Goal: Task Accomplishment & Management: Manage account settings

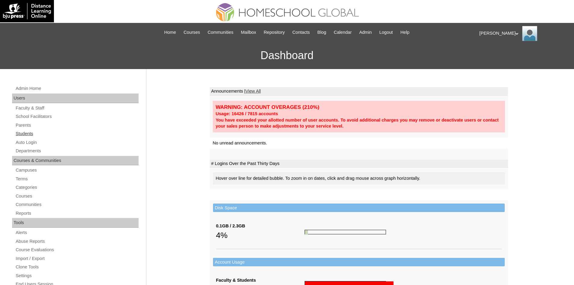
click at [27, 135] on link "Students" at bounding box center [77, 134] width 124 height 8
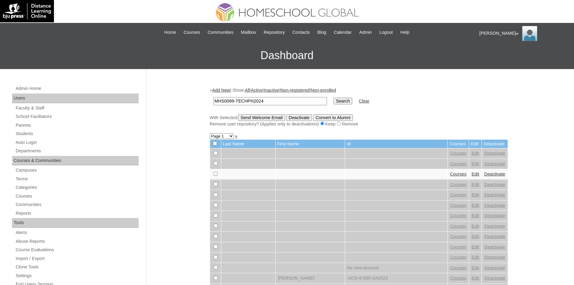
type input "MHS0099-TECHPH2024"
drag, startPoint x: 314, startPoint y: 101, endPoint x: 287, endPoint y: 13, distance: 92.1
click at [334, 101] on input "Search" at bounding box center [343, 101] width 19 height 7
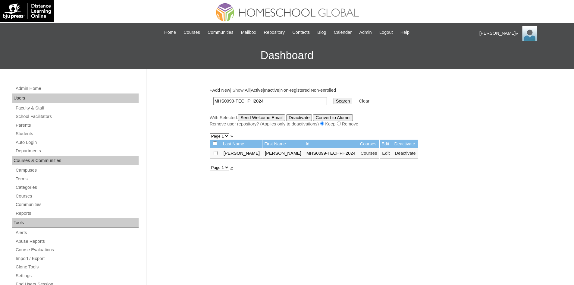
click at [382, 155] on link "Edit" at bounding box center [386, 153] width 8 height 5
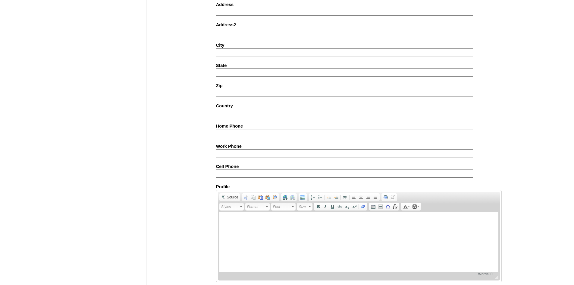
scroll to position [633, 0]
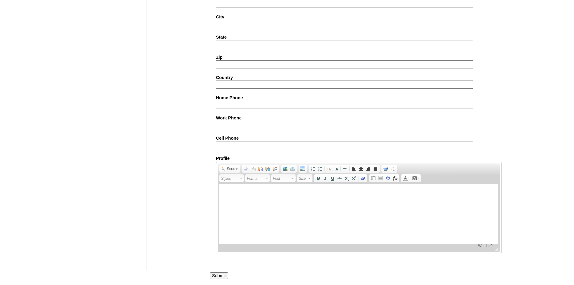
click at [225, 277] on input "Submit" at bounding box center [219, 275] width 19 height 7
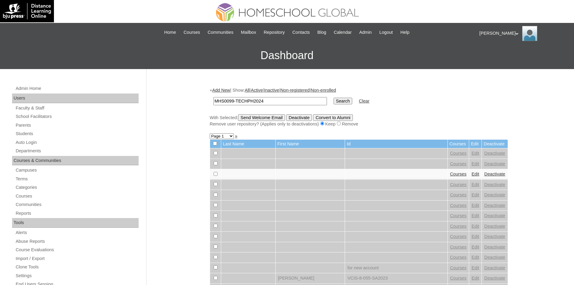
type input "MHS0099-TECHPH2024"
click at [334, 102] on input "Search" at bounding box center [343, 101] width 19 height 7
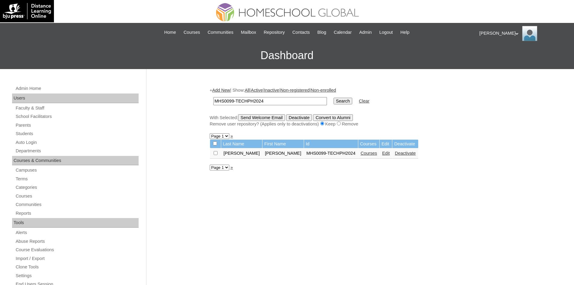
click at [361, 154] on link "Courses" at bounding box center [369, 153] width 17 height 5
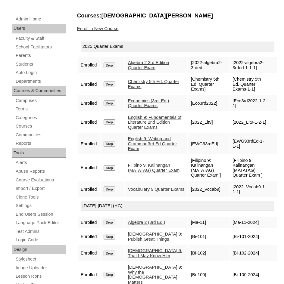
scroll to position [64, 0]
